Goal: Task Accomplishment & Management: Manage account settings

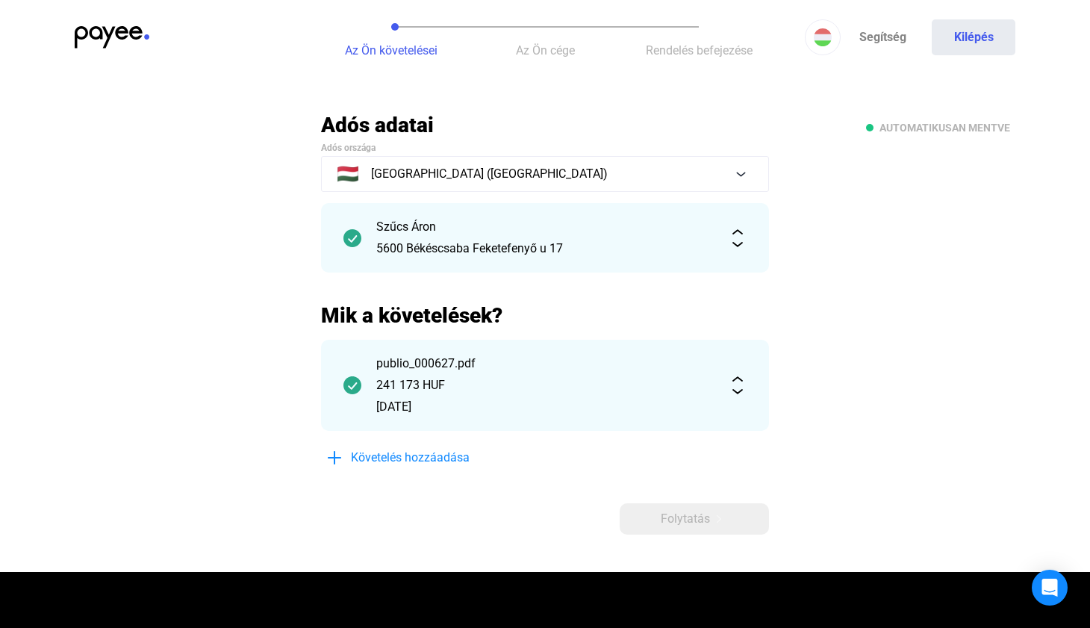
click at [105, 22] on div "Az Ön követelései Az Ön cége Rendelés befejezése Segítség Kilépés" at bounding box center [545, 37] width 1090 height 75
click at [111, 26] on img at bounding box center [112, 37] width 75 height 22
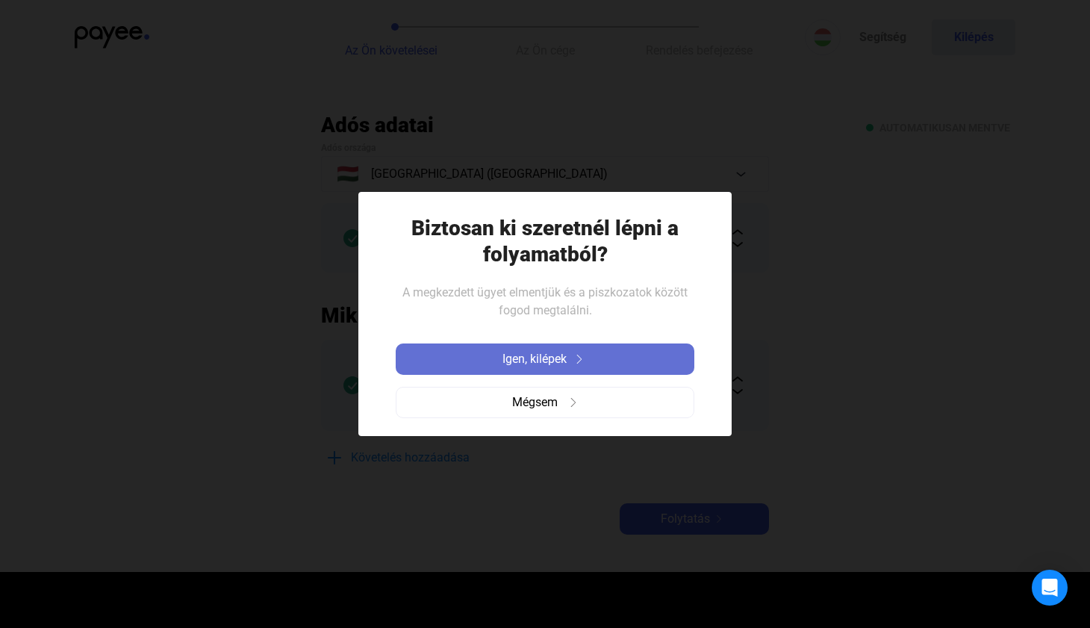
click at [506, 369] on button "Igen, kilépek" at bounding box center [545, 358] width 299 height 31
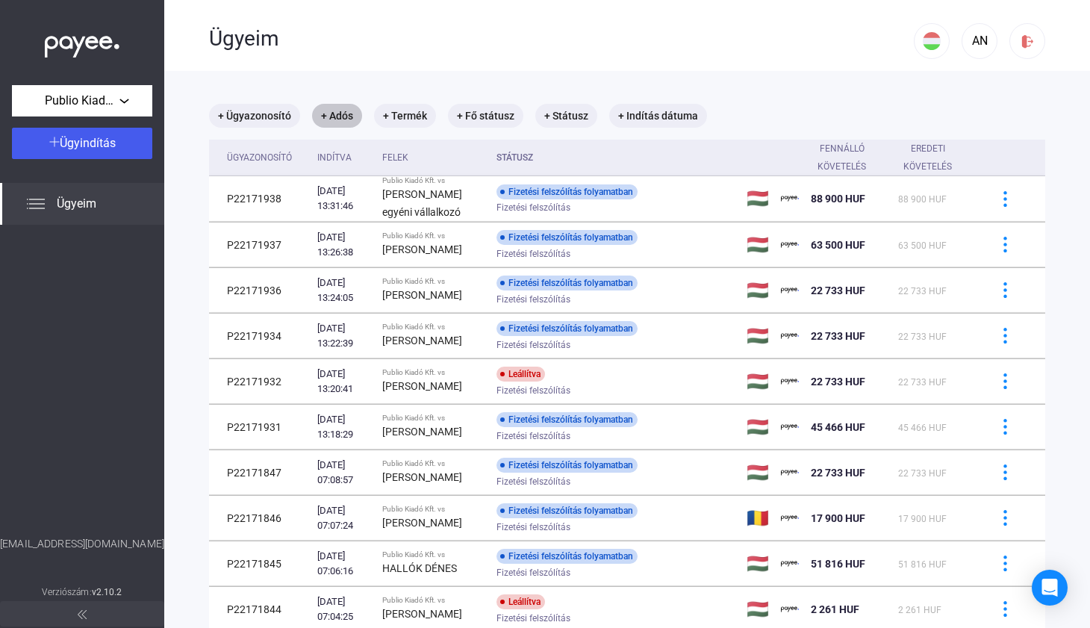
click at [343, 115] on mat-chip "+ Adós" at bounding box center [337, 116] width 50 height 24
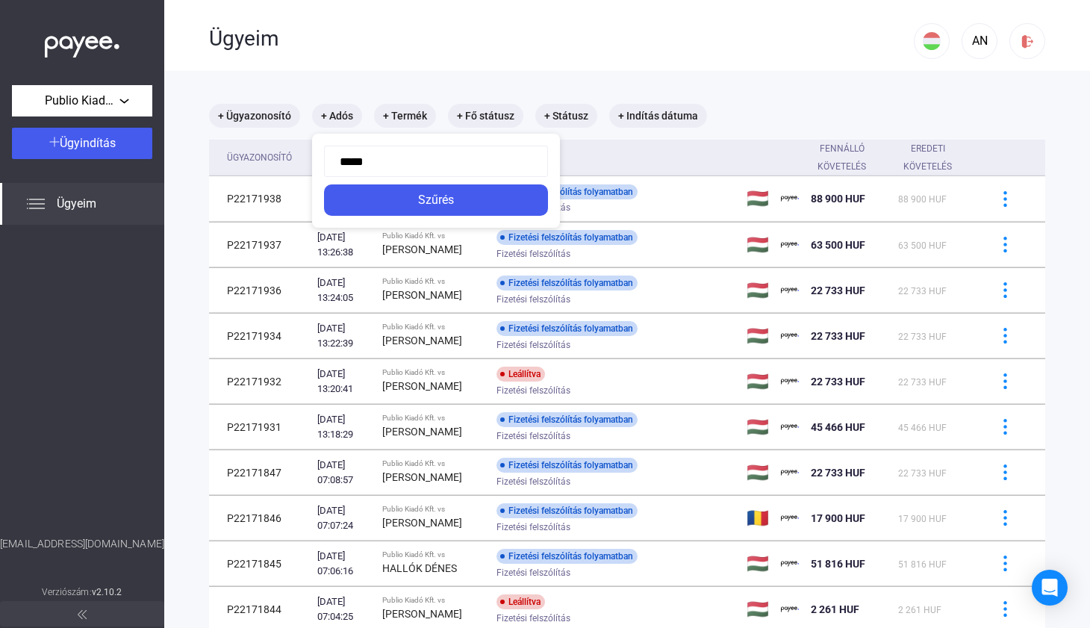
type input "*****"
click at [437, 200] on button "Szűrés" at bounding box center [436, 199] width 224 height 31
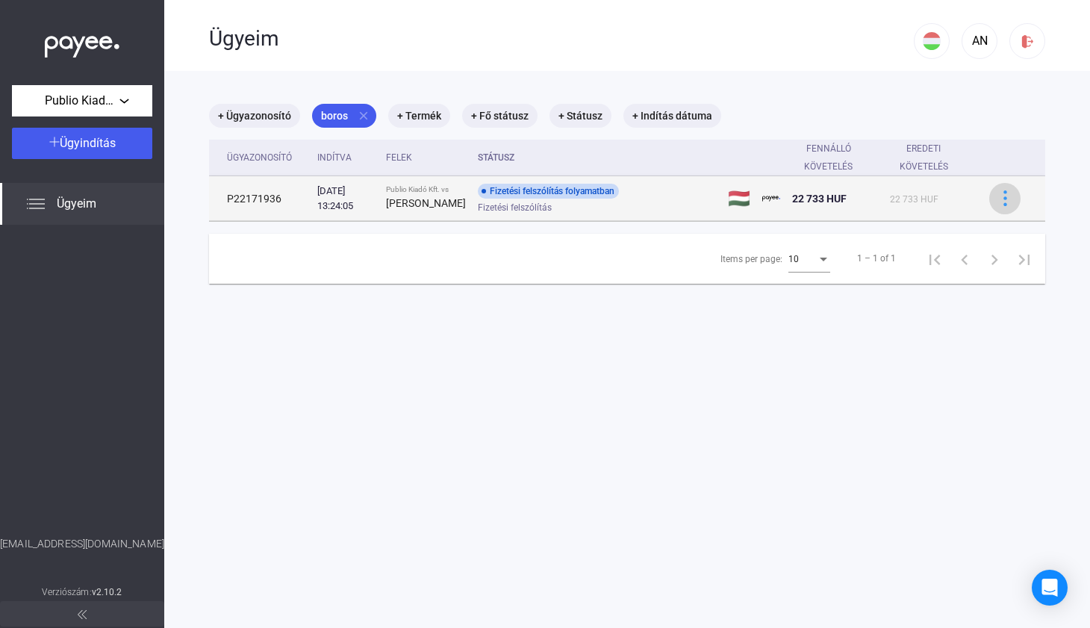
click at [1000, 199] on img at bounding box center [1005, 198] width 16 height 16
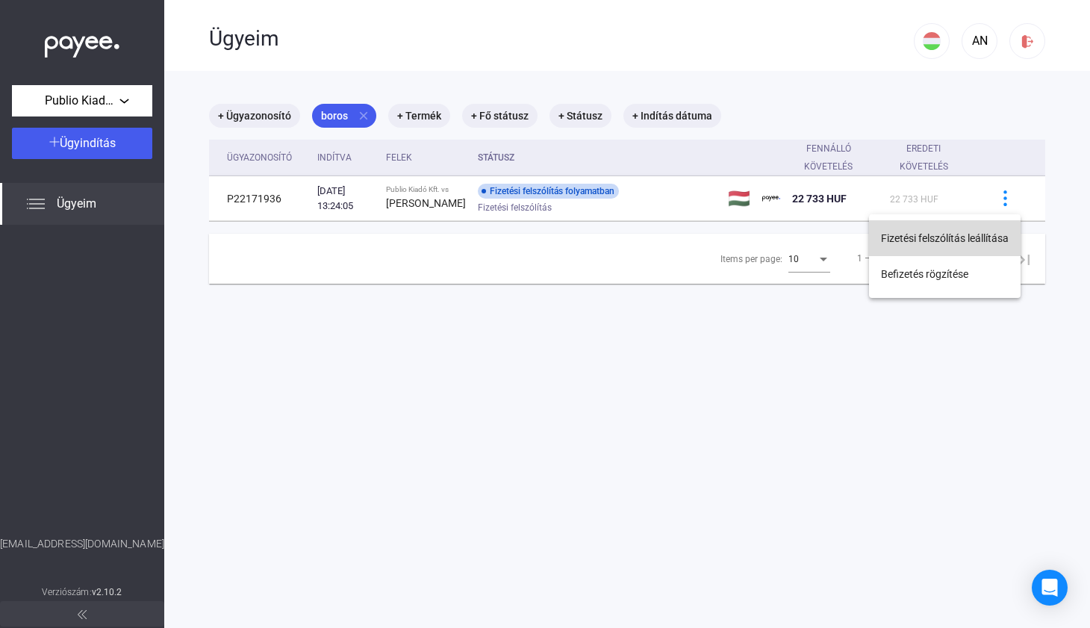
click at [960, 239] on button "Fizetési felszólítás leállítása" at bounding box center [945, 238] width 152 height 36
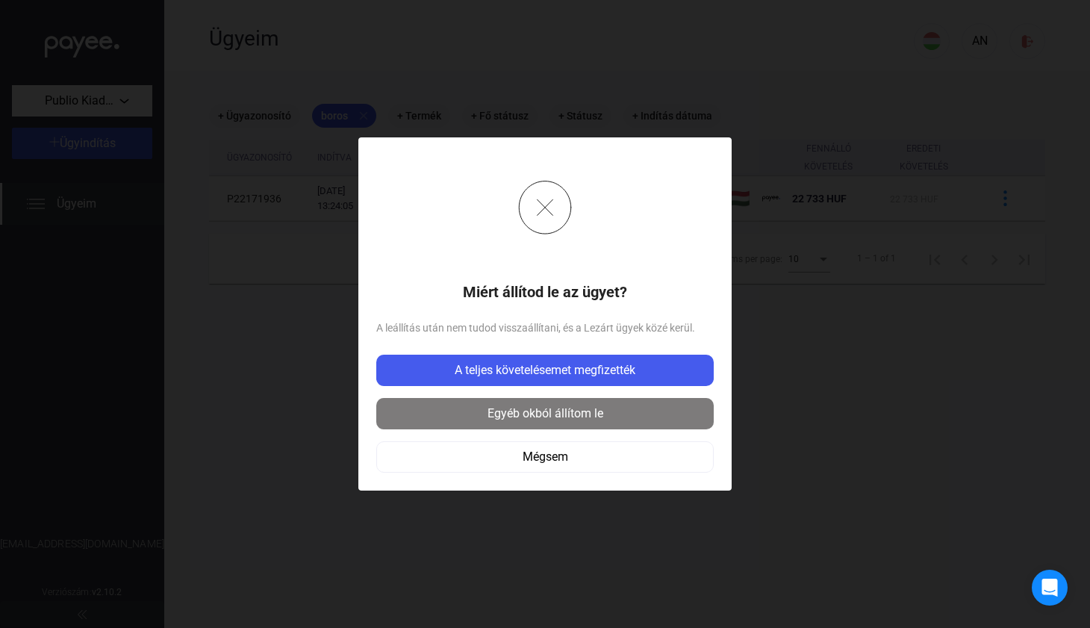
click at [564, 409] on div "Egyéb okból állítom le" at bounding box center [545, 414] width 328 height 18
